Goal: Information Seeking & Learning: Learn about a topic

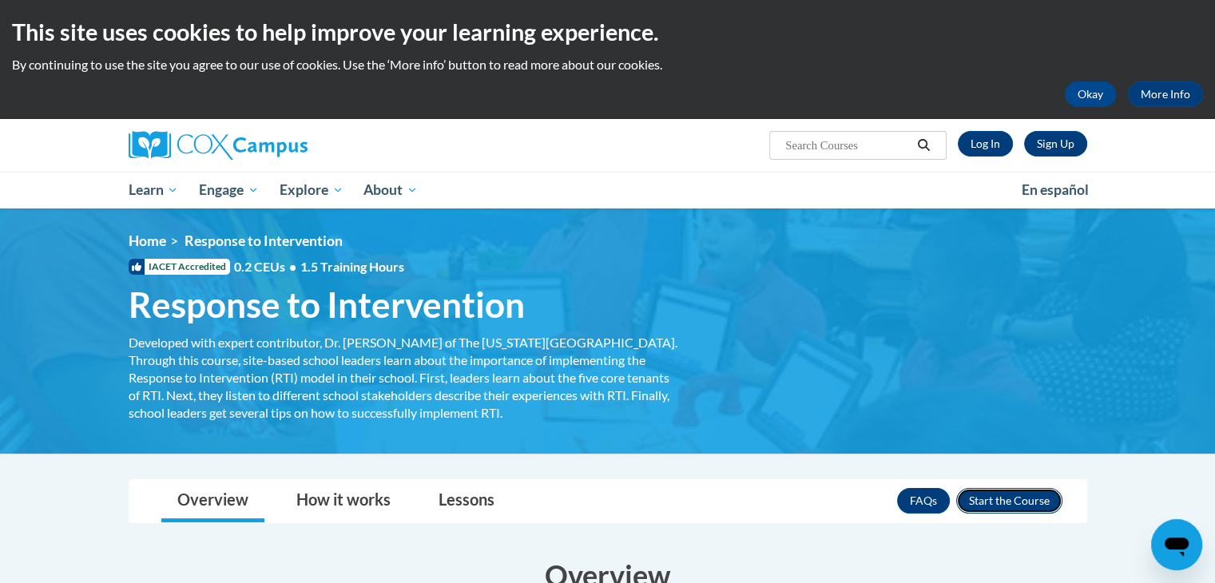
click at [996, 499] on button "Enroll" at bounding box center [1010, 501] width 106 height 26
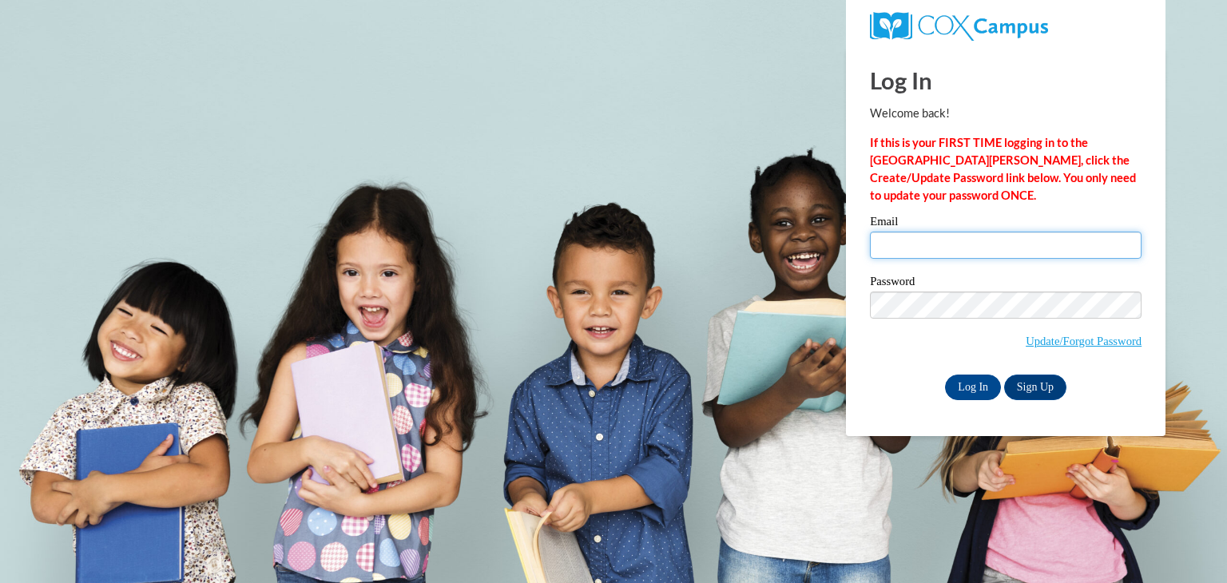
click at [962, 244] on input "Email" at bounding box center [1006, 245] width 272 height 27
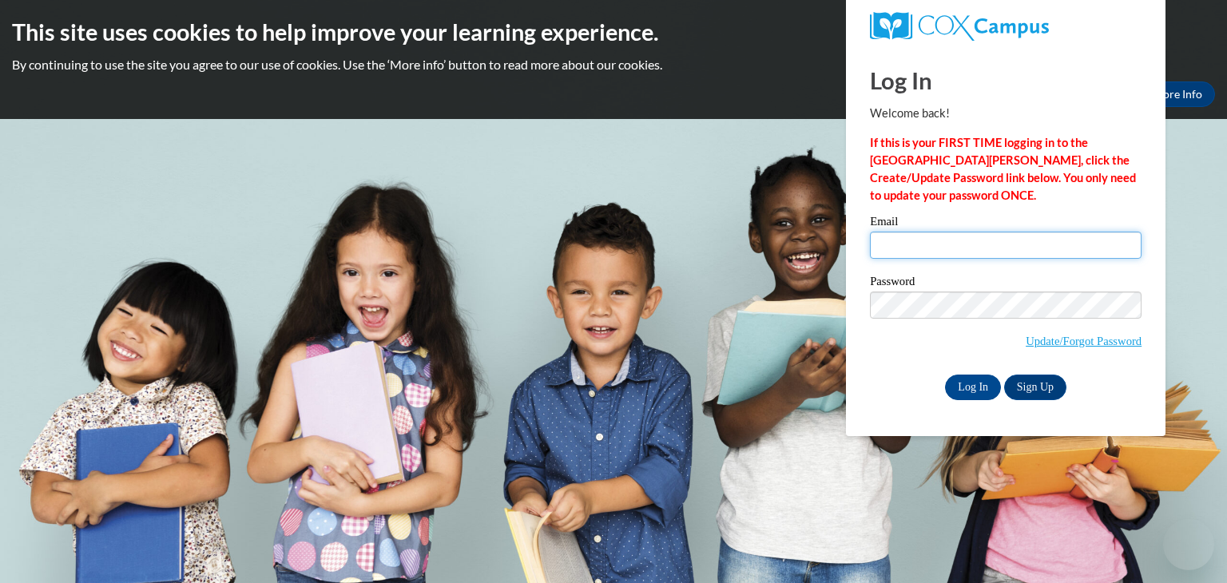
type input "msseay@valdosta.edu"
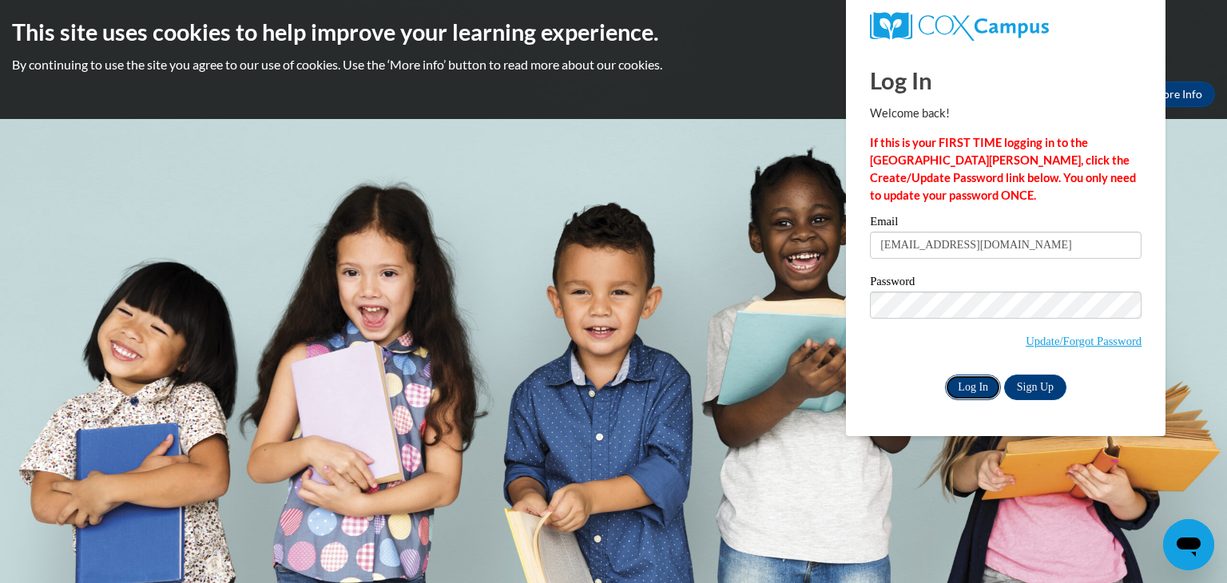
click at [965, 383] on input "Log In" at bounding box center [973, 388] width 56 height 26
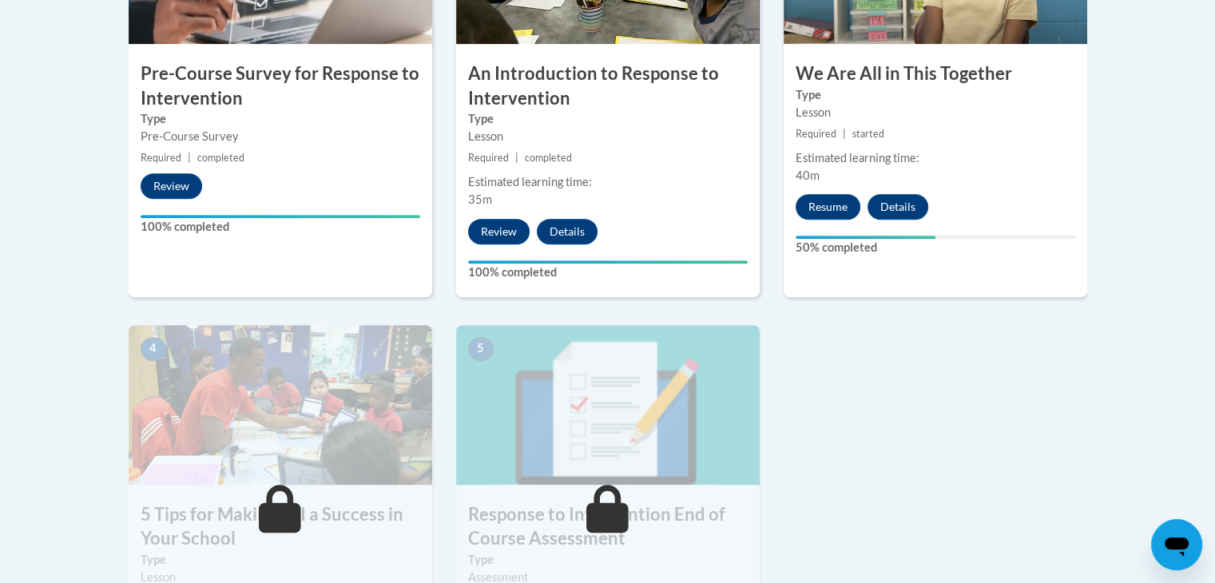
scroll to position [646, 0]
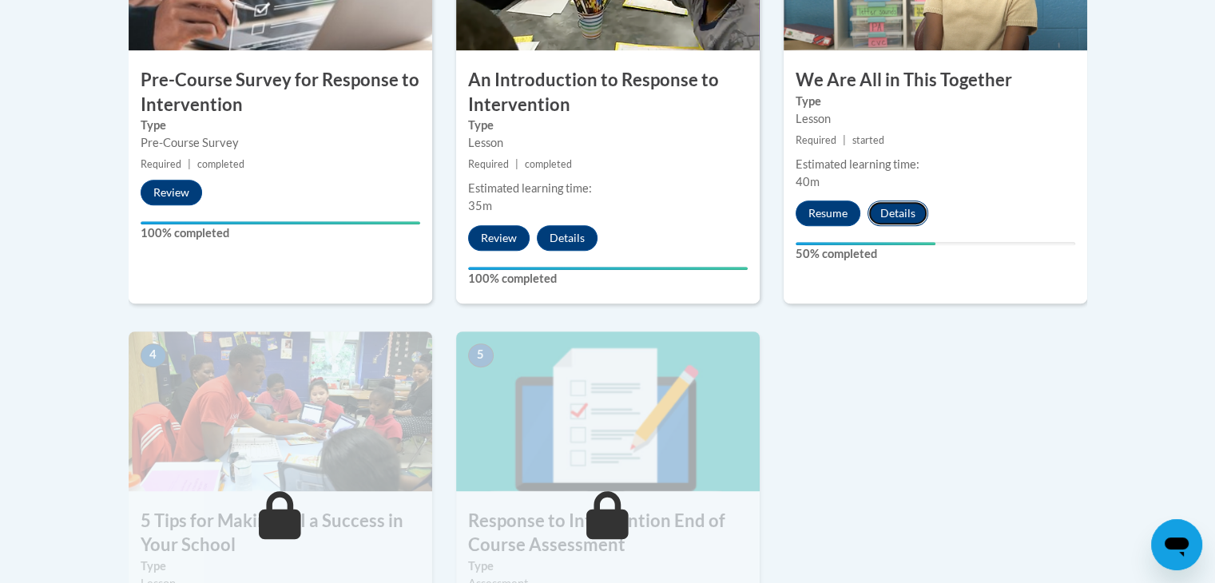
click at [905, 208] on button "Details" at bounding box center [898, 214] width 61 height 26
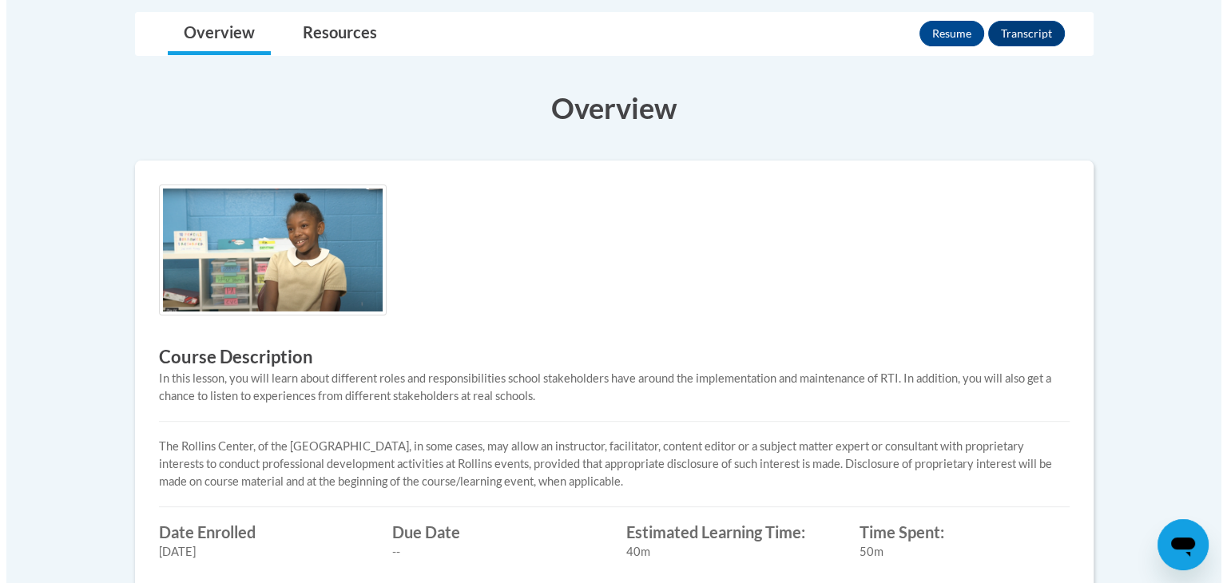
scroll to position [276, 0]
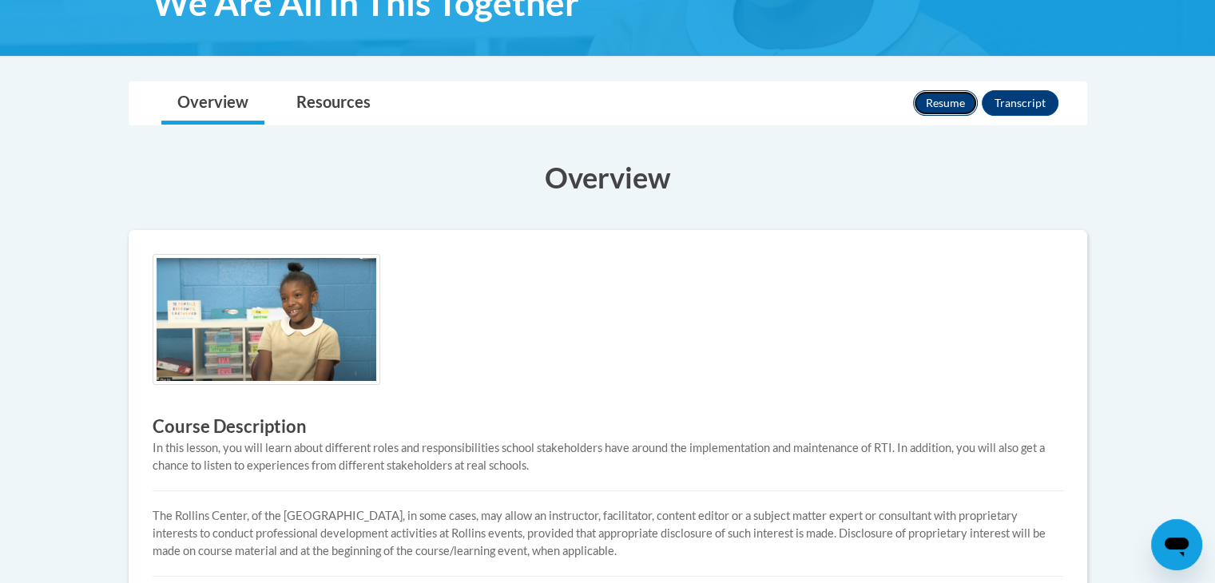
click at [961, 93] on button "Resume" at bounding box center [945, 103] width 65 height 26
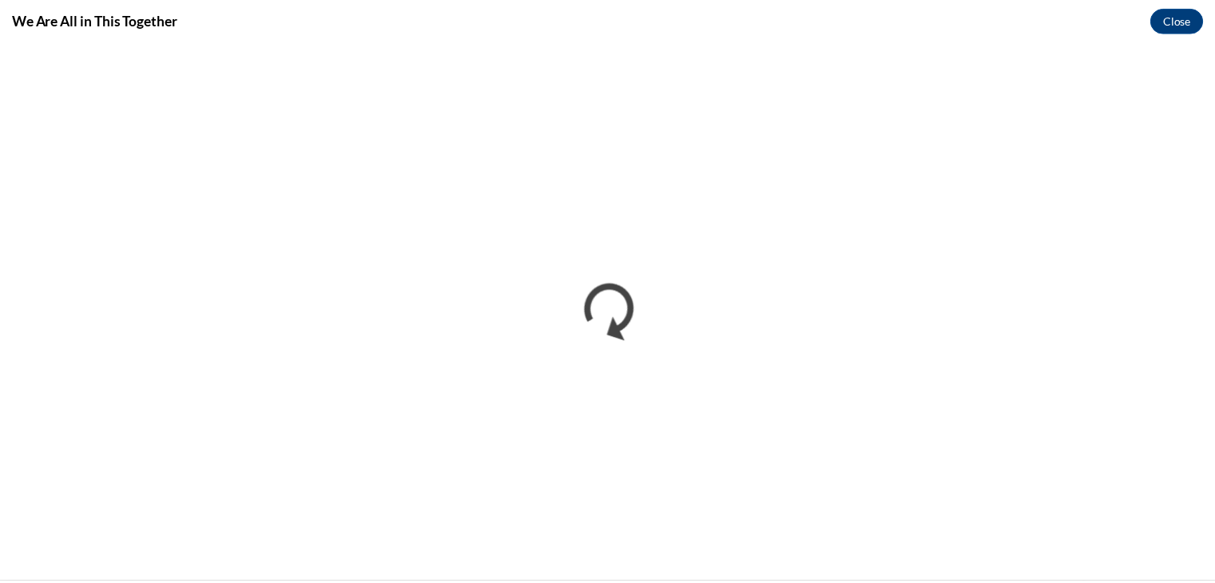
scroll to position [0, 0]
click at [1183, 18] on button "Close" at bounding box center [1189, 19] width 54 height 26
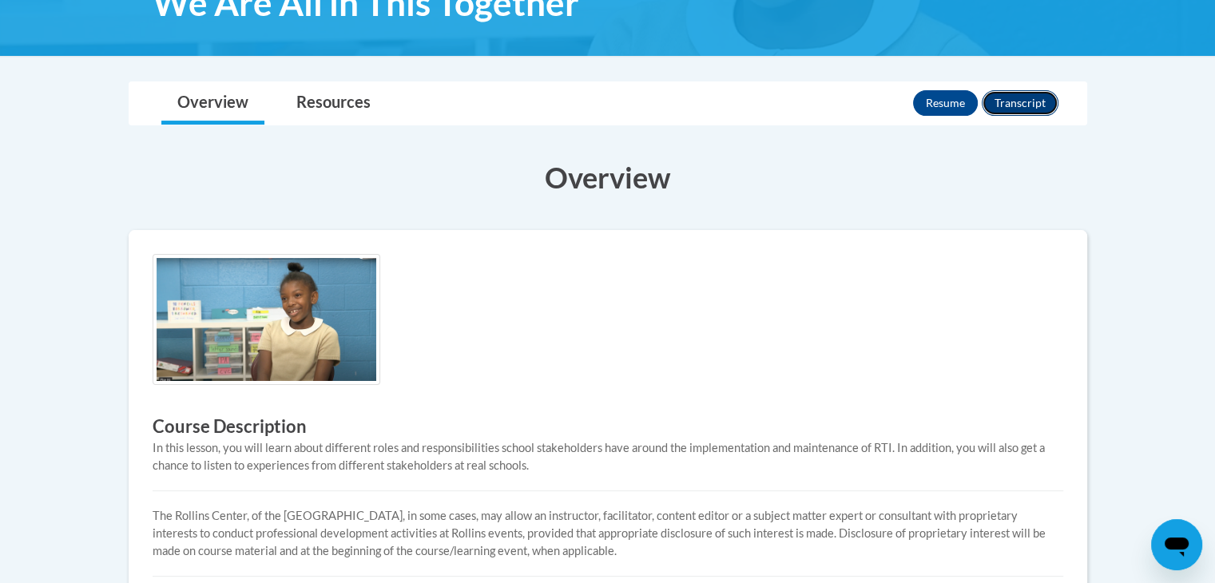
click at [1026, 101] on button "Transcript" at bounding box center [1020, 103] width 77 height 26
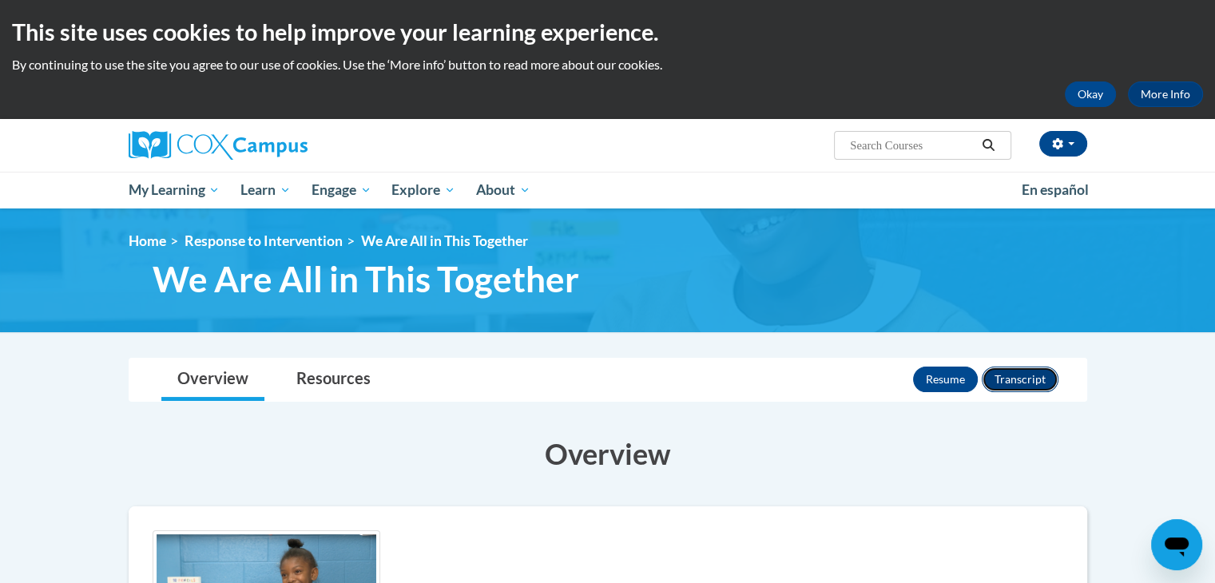
click at [1028, 372] on button "Transcript" at bounding box center [1020, 380] width 77 height 26
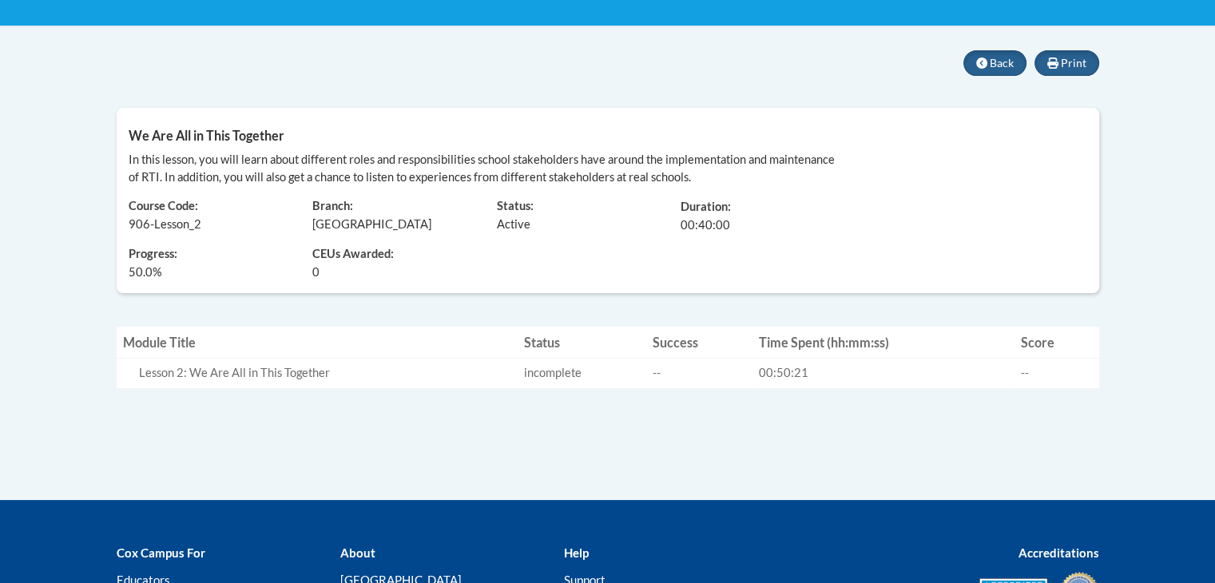
scroll to position [304, 0]
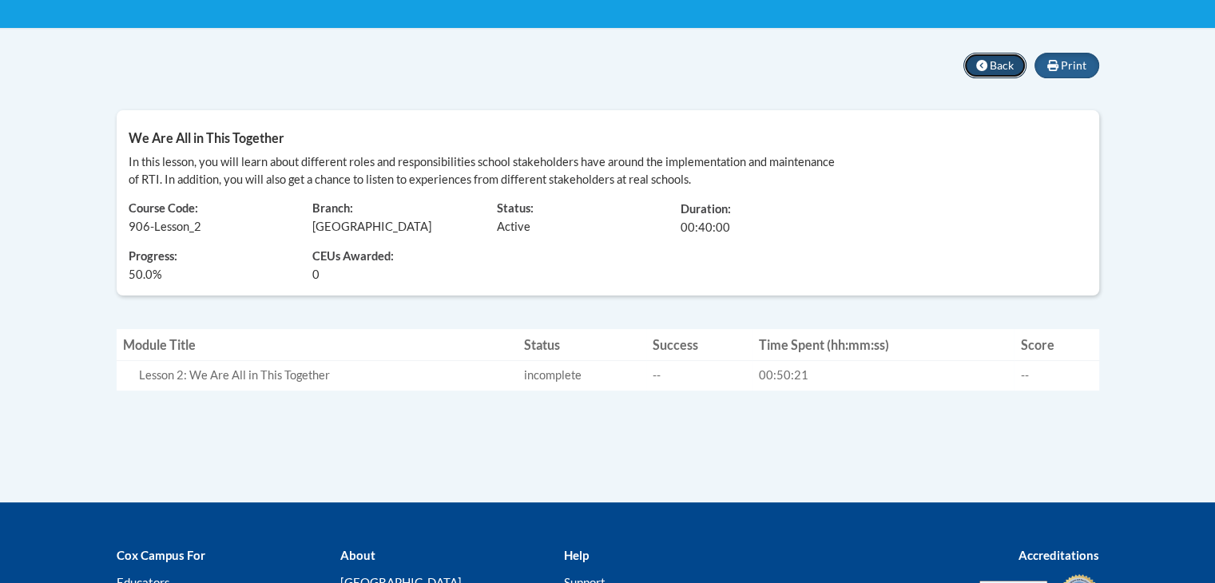
click at [996, 64] on span "Back" at bounding box center [1002, 65] width 24 height 14
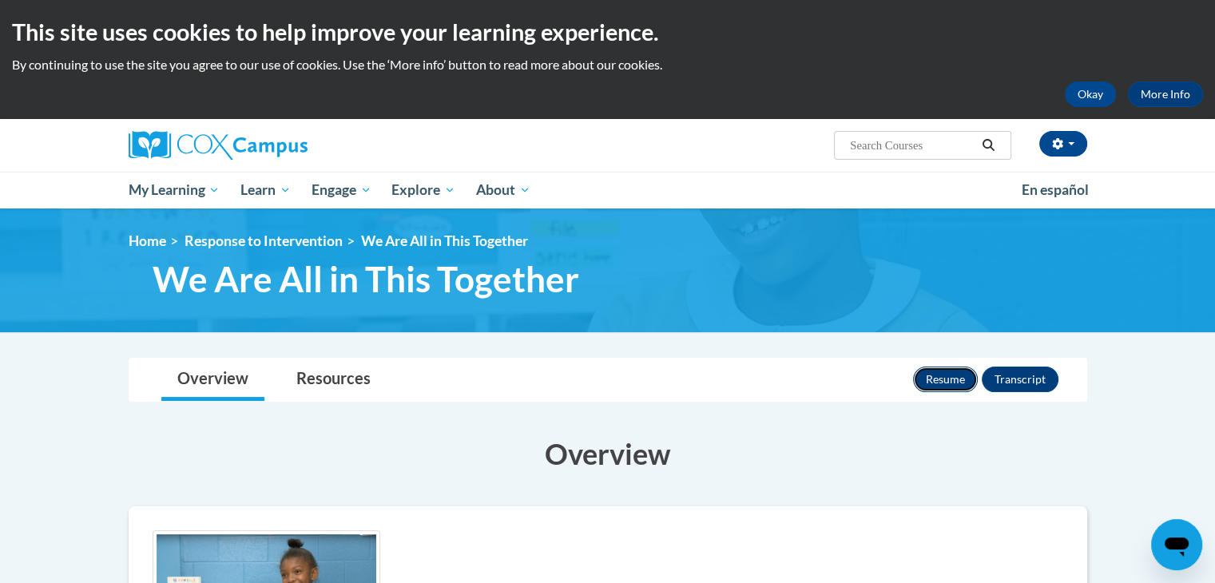
click at [942, 378] on button "Resume" at bounding box center [945, 380] width 65 height 26
